Goal: Check status: Check status

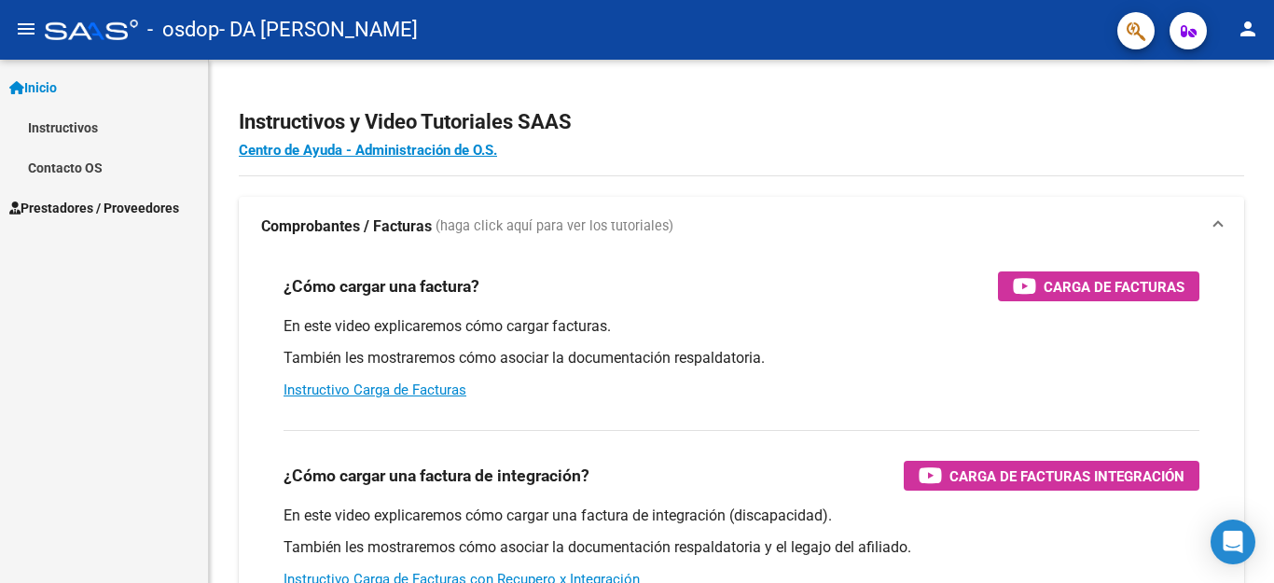
click at [46, 200] on span "Prestadores / Proveedores" at bounding box center [94, 208] width 170 height 21
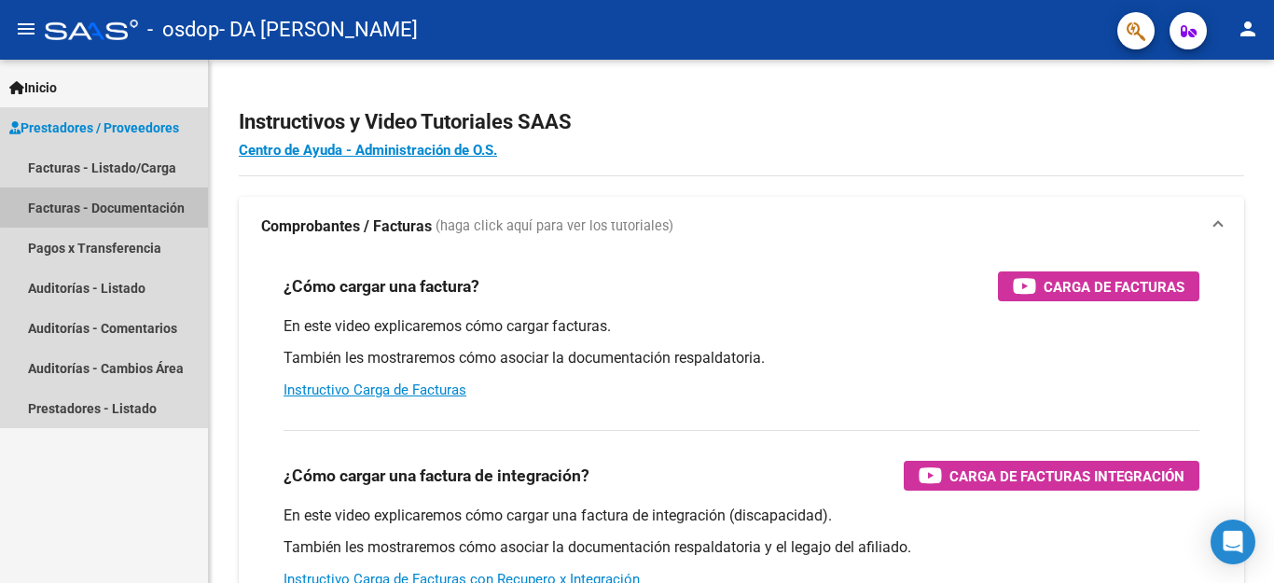
click at [142, 205] on link "Facturas - Documentación" at bounding box center [104, 208] width 208 height 40
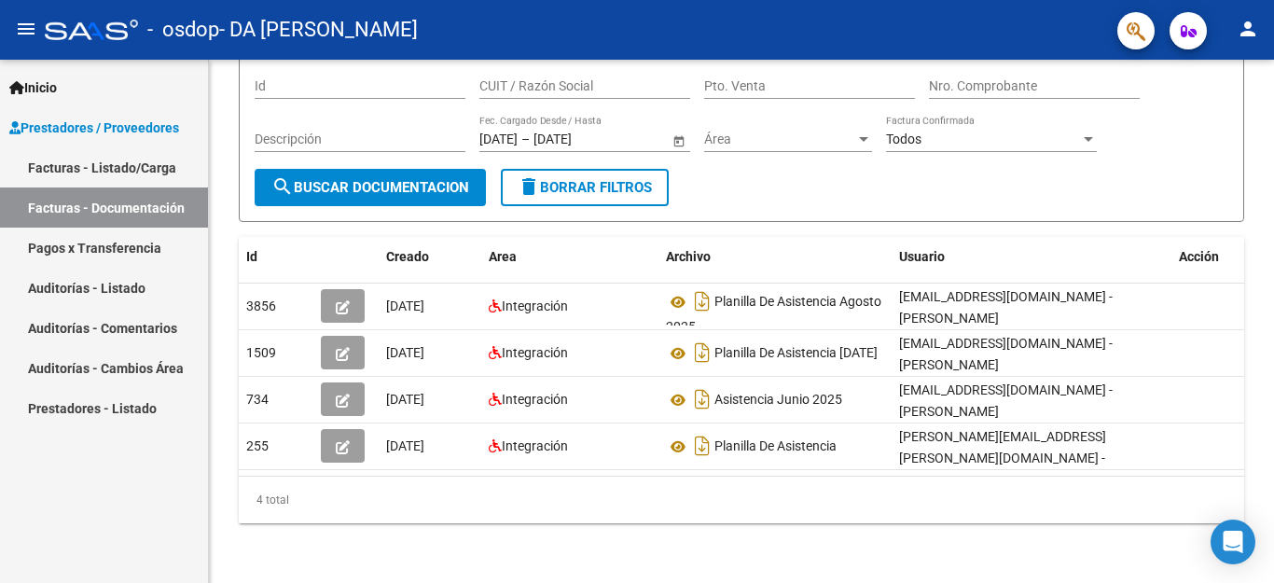
scroll to position [171, 0]
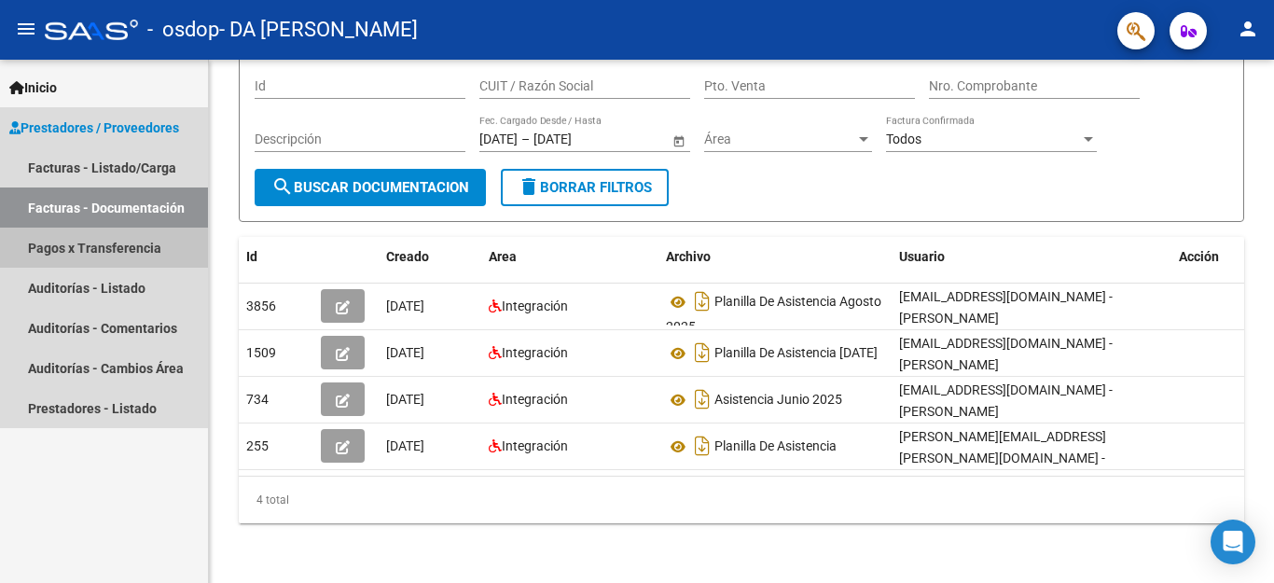
click at [123, 258] on link "Pagos x Transferencia" at bounding box center [104, 248] width 208 height 40
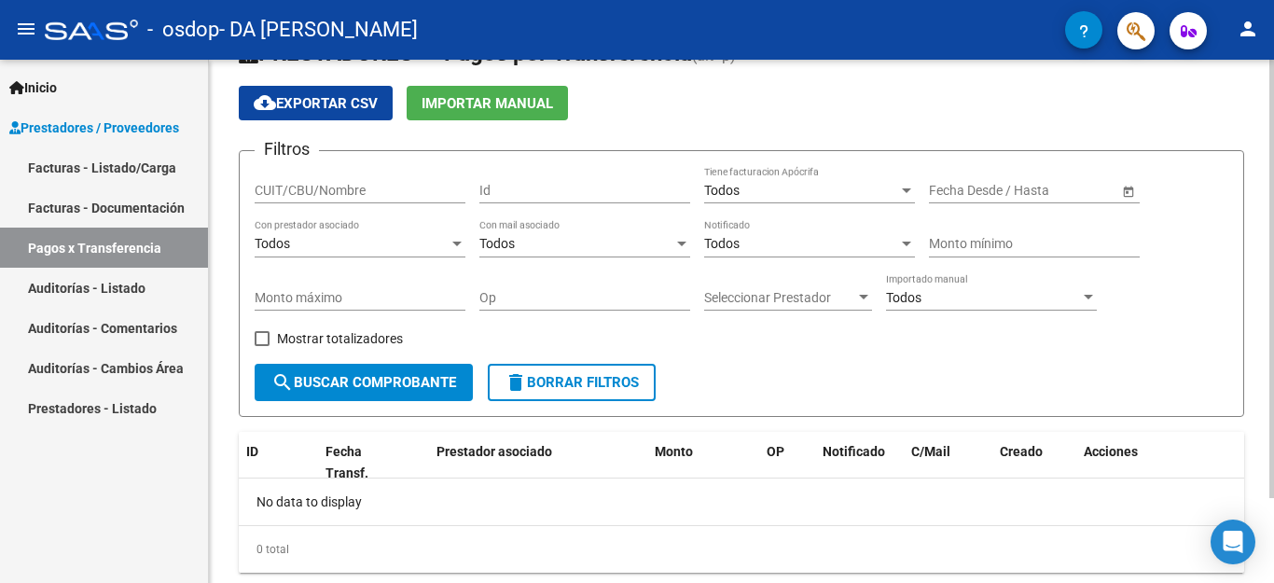
scroll to position [101, 0]
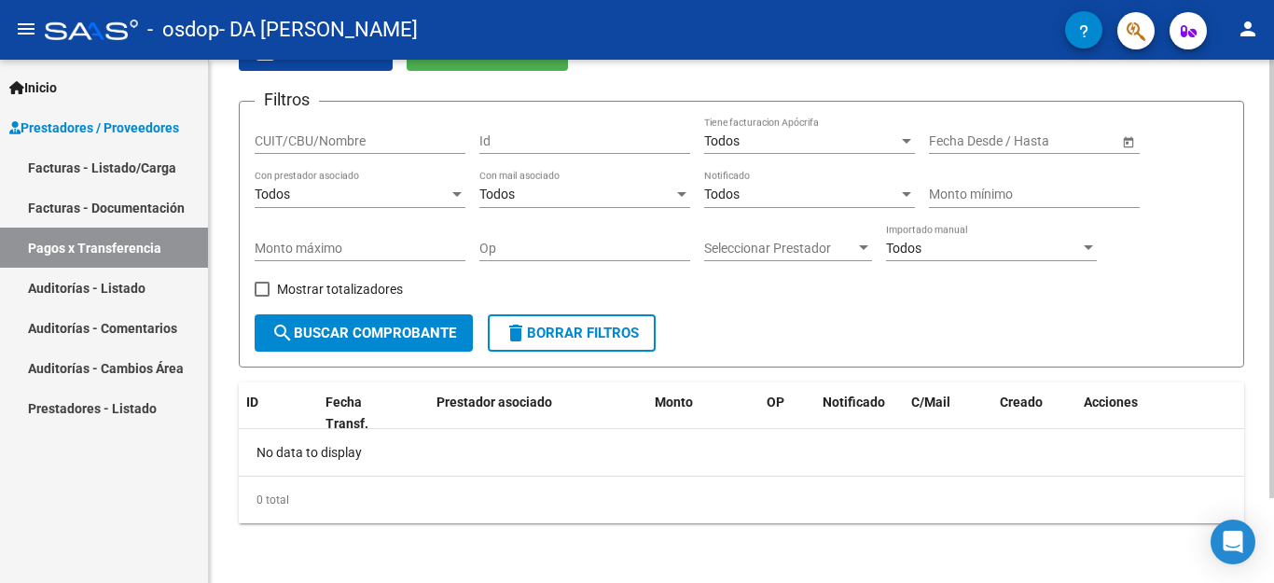
click at [338, 330] on span "search Buscar Comprobante" at bounding box center [363, 333] width 185 height 17
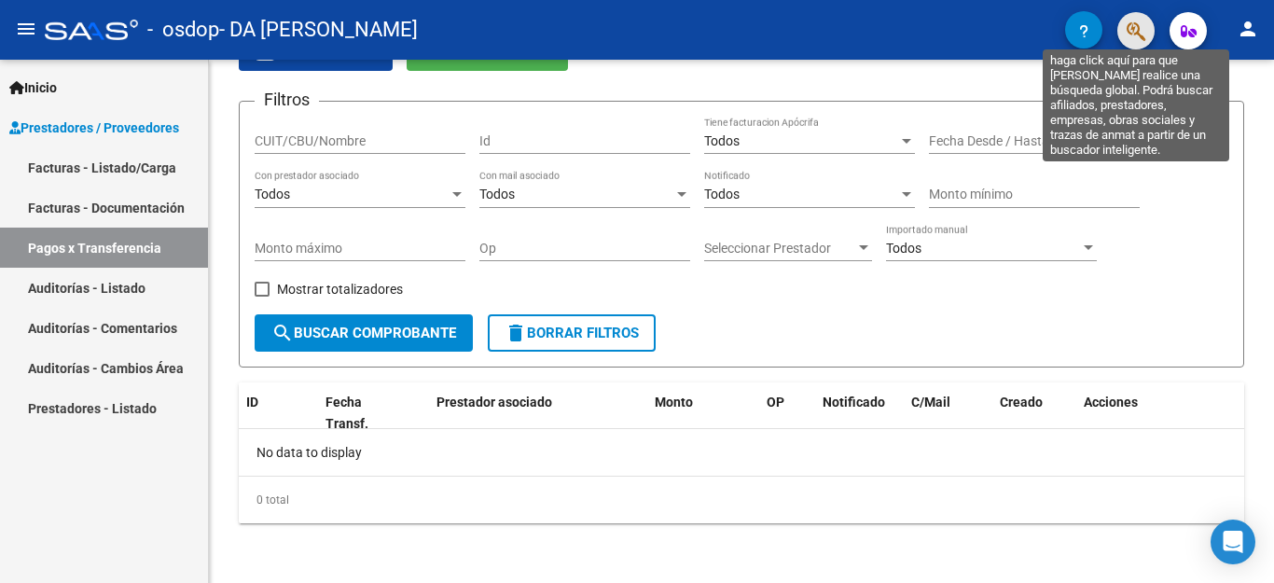
click at [1134, 30] on icon "button" at bounding box center [1136, 31] width 19 height 21
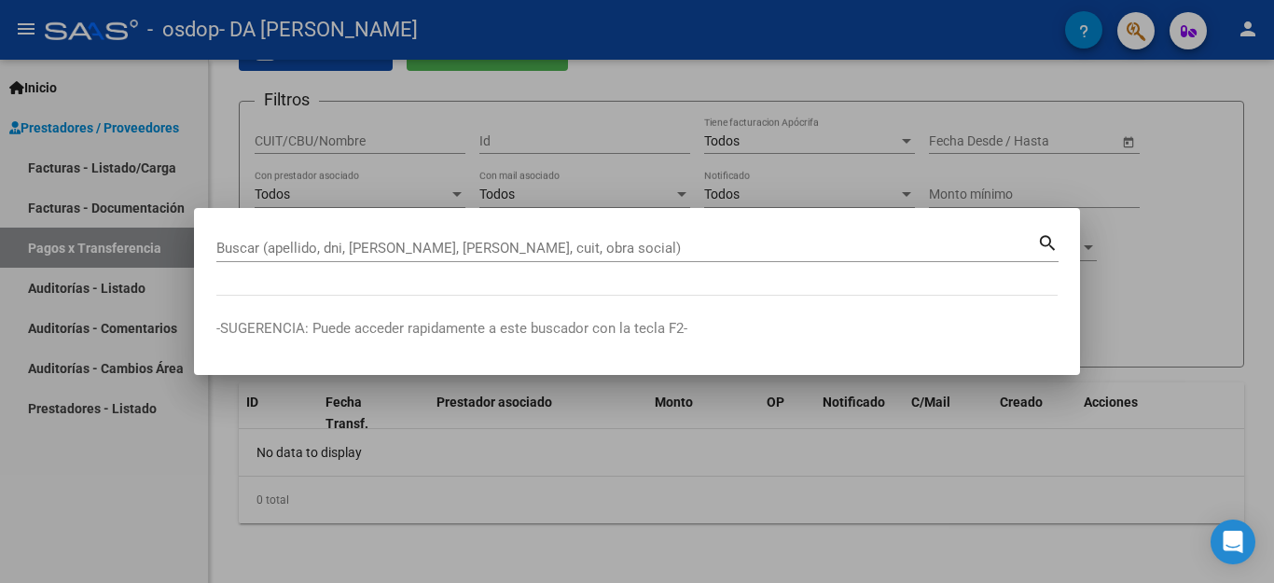
click at [884, 90] on div at bounding box center [637, 291] width 1274 height 583
